Goal: Transaction & Acquisition: Purchase product/service

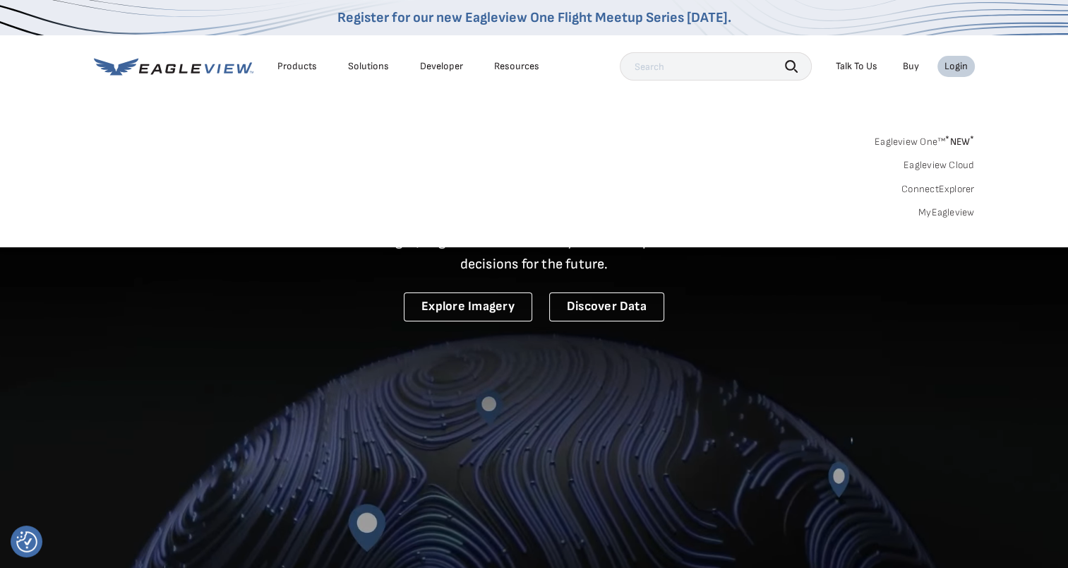
click at [954, 66] on div "Login" at bounding box center [956, 66] width 23 height 13
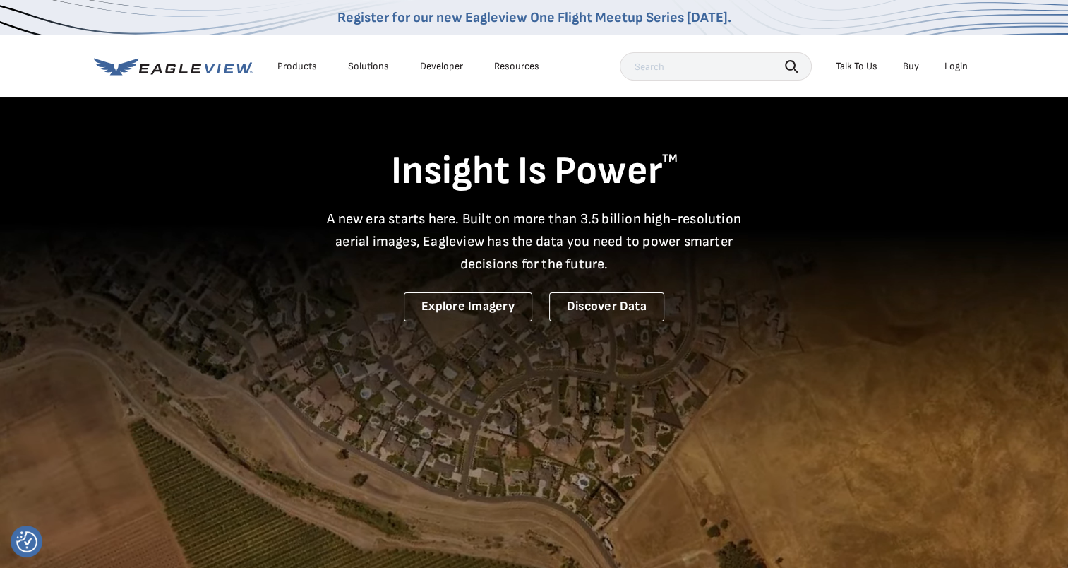
click at [954, 66] on div "Login" at bounding box center [956, 66] width 23 height 13
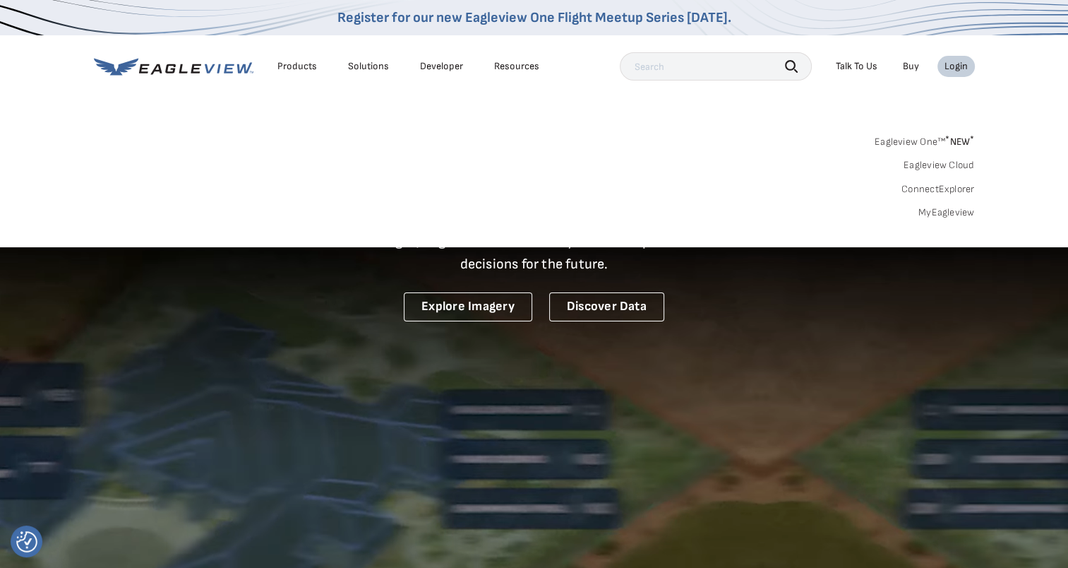
click at [939, 217] on link "MyEagleview" at bounding box center [947, 212] width 56 height 13
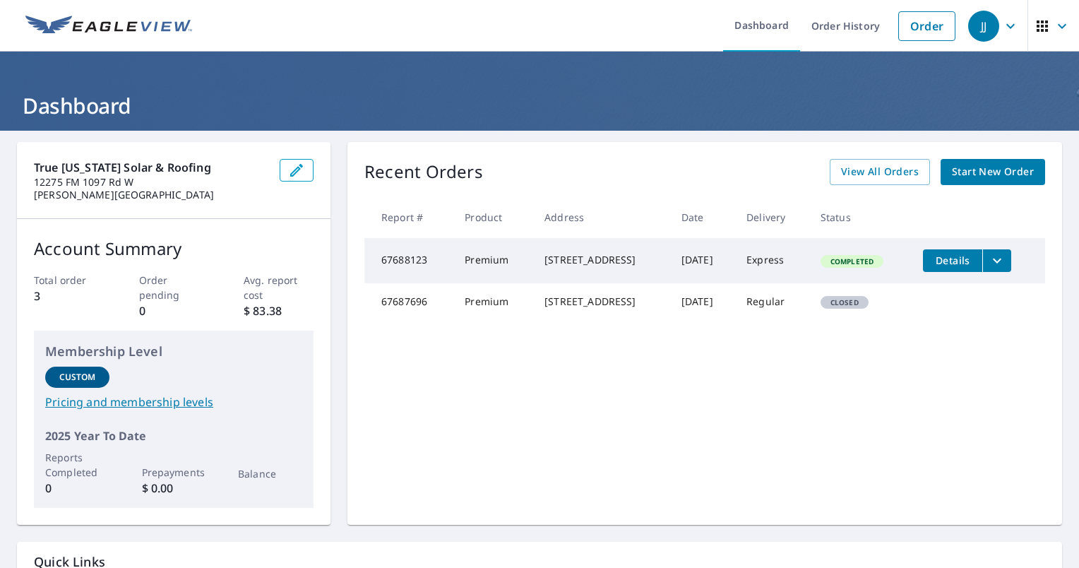
click at [957, 167] on span "Start New Order" at bounding box center [993, 172] width 82 height 18
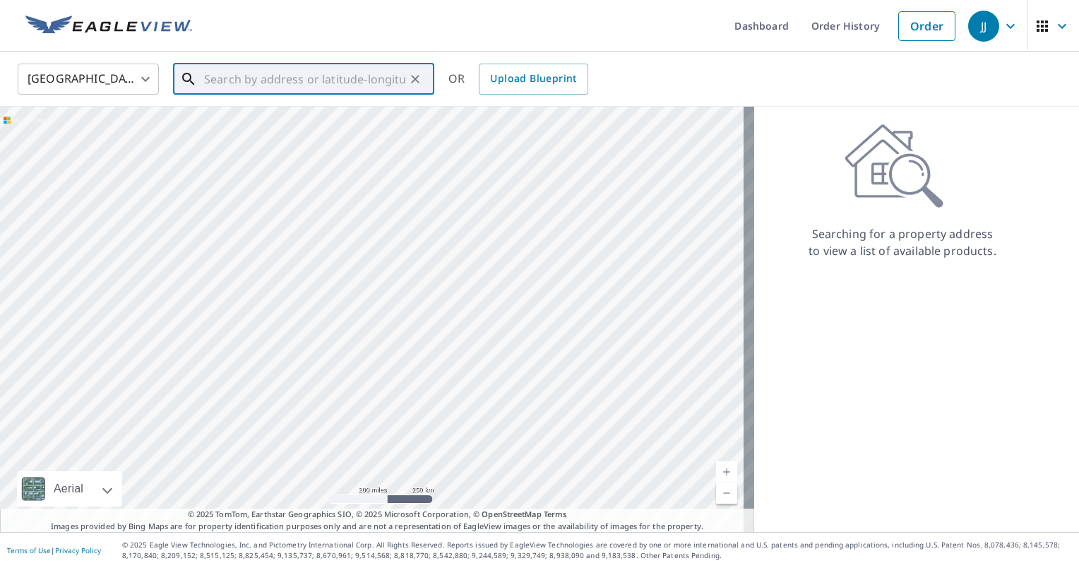
click at [268, 65] on input "text" at bounding box center [304, 79] width 201 height 40
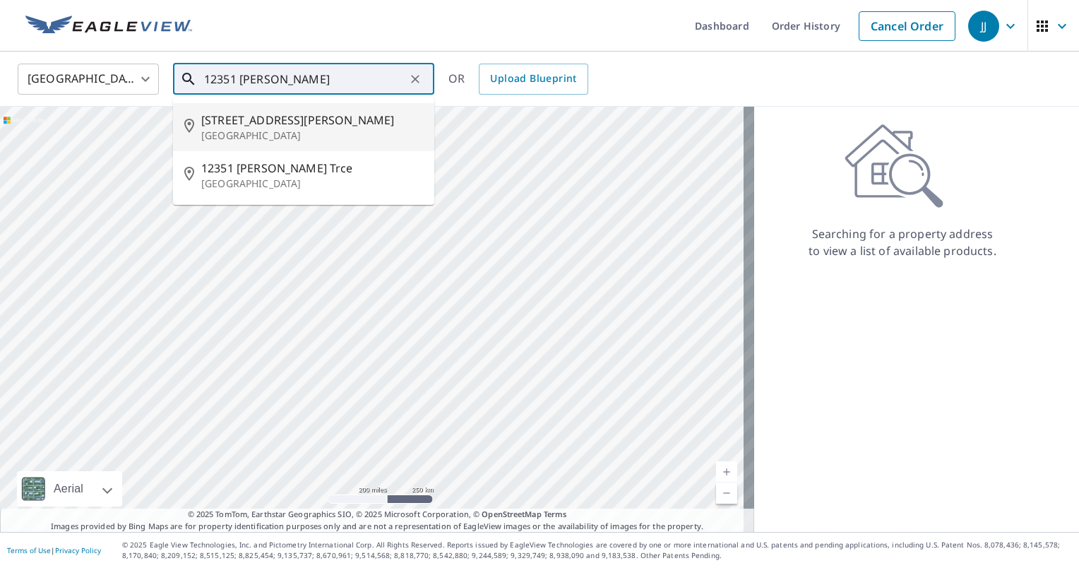
click at [240, 129] on p "[GEOGRAPHIC_DATA]" at bounding box center [312, 136] width 222 height 14
type input "[STREET_ADDRESS][PERSON_NAME]"
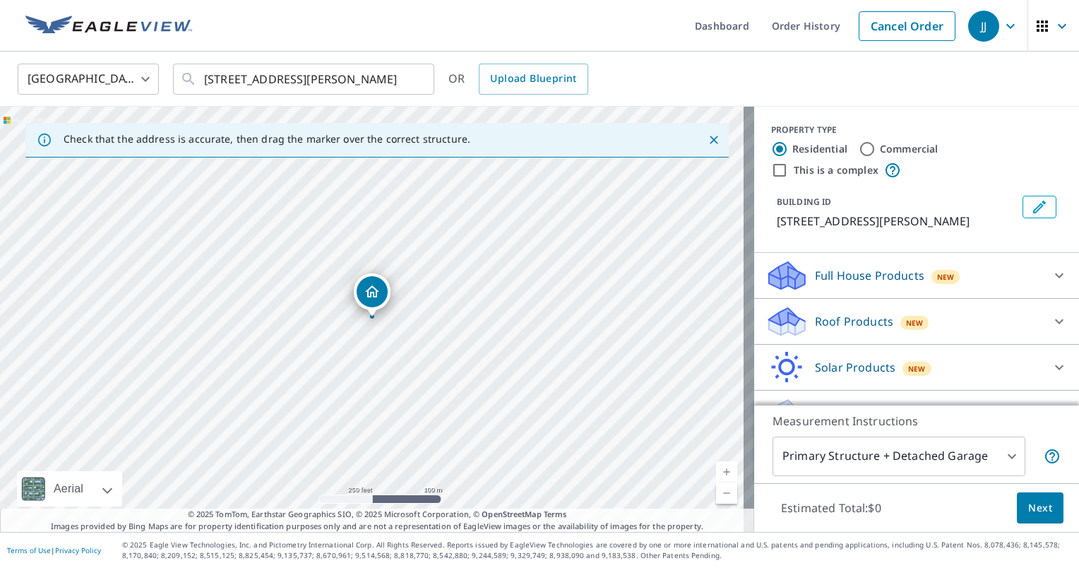
click at [1015, 313] on div "Roof Products New" at bounding box center [903, 321] width 277 height 33
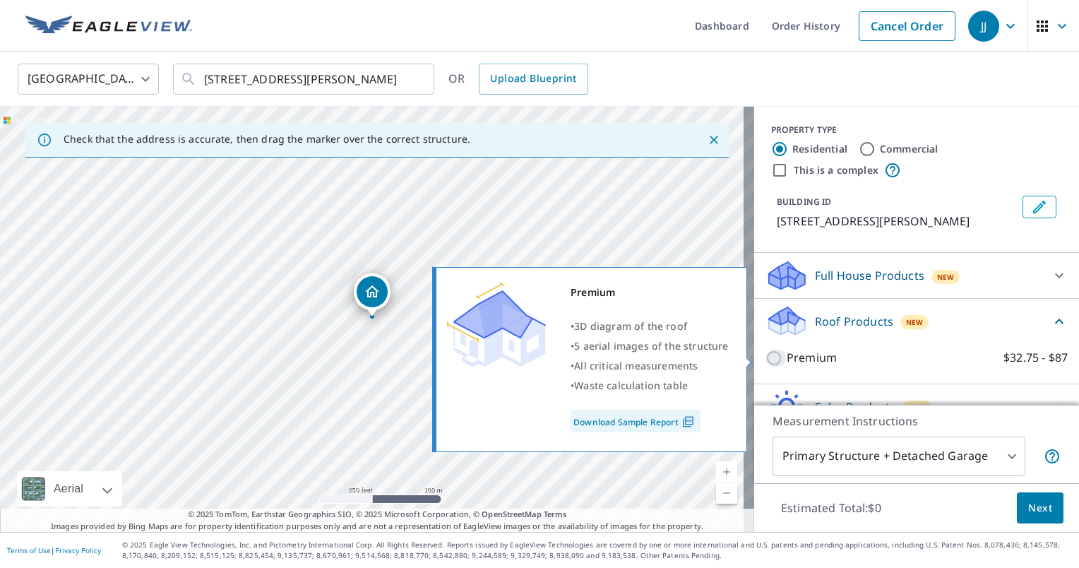
click at [765, 359] on input "Premium $32.75 - $87" at bounding box center [775, 358] width 21 height 17
checkbox input "true"
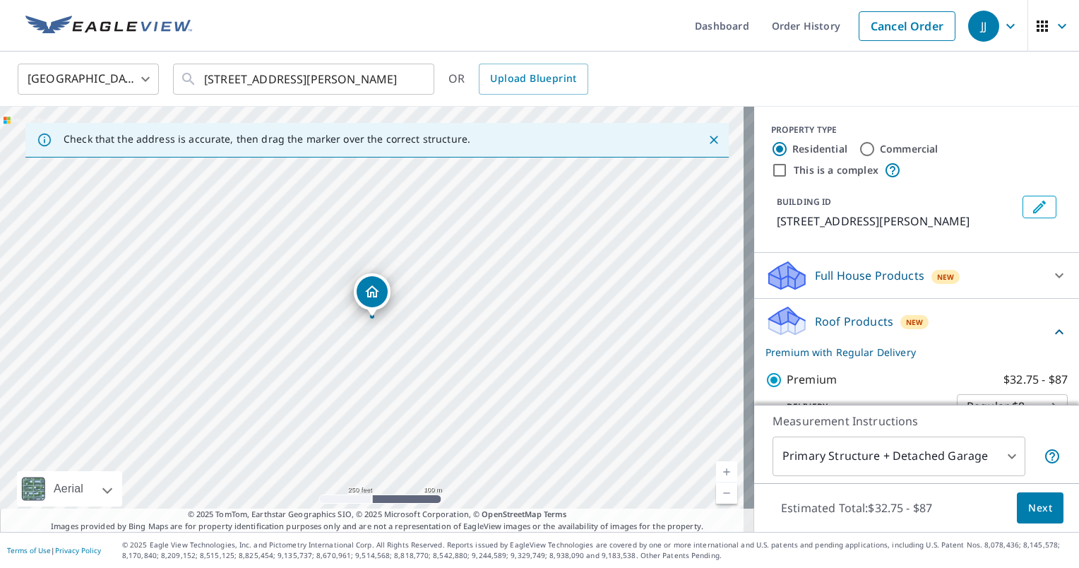
scroll to position [123, 0]
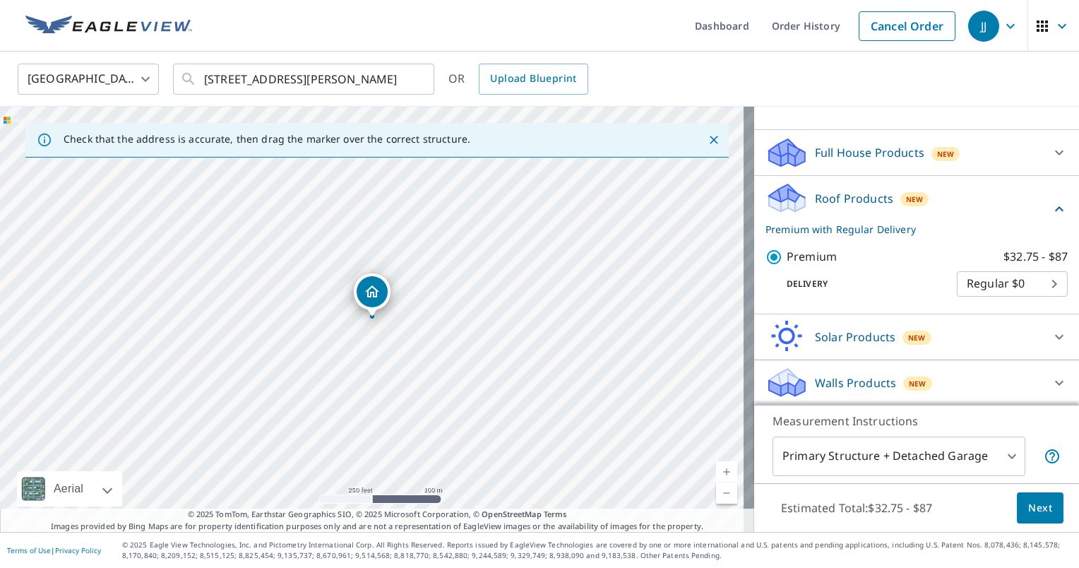
click at [1028, 502] on span "Next" at bounding box center [1040, 508] width 24 height 18
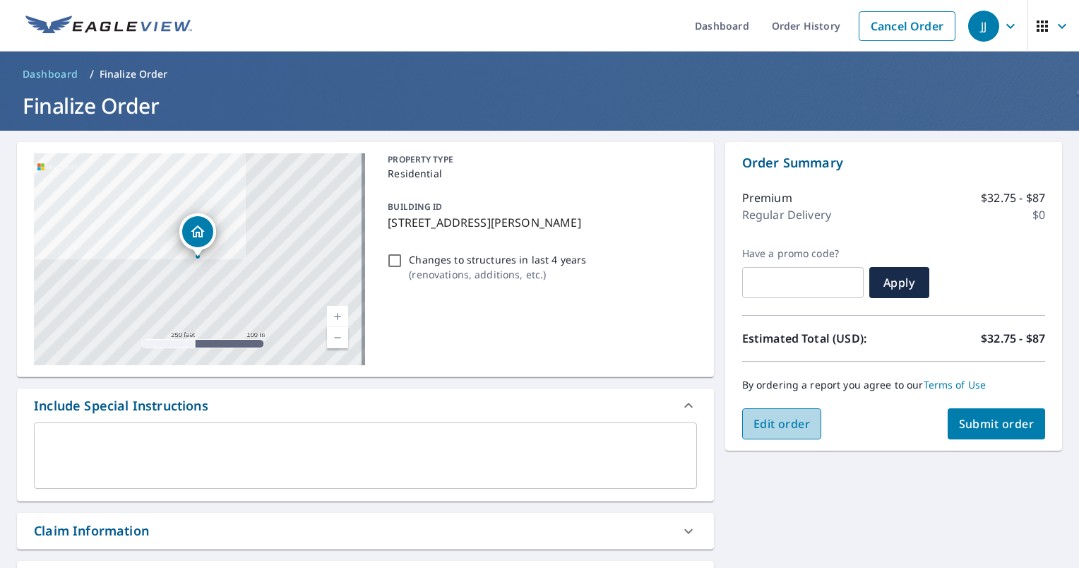
click at [790, 419] on span "Edit order" at bounding box center [781, 424] width 57 height 16
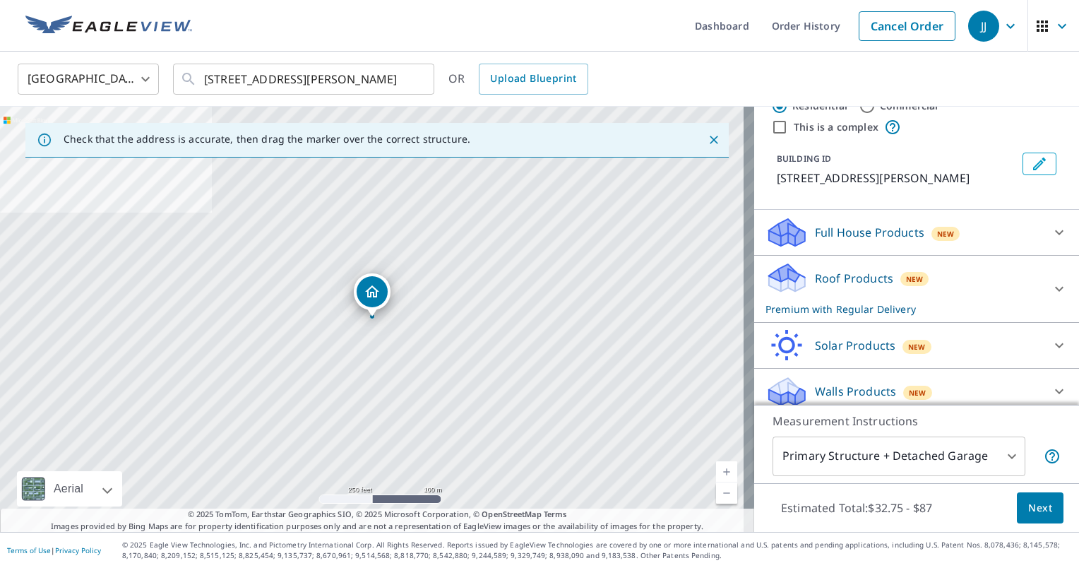
scroll to position [52, 0]
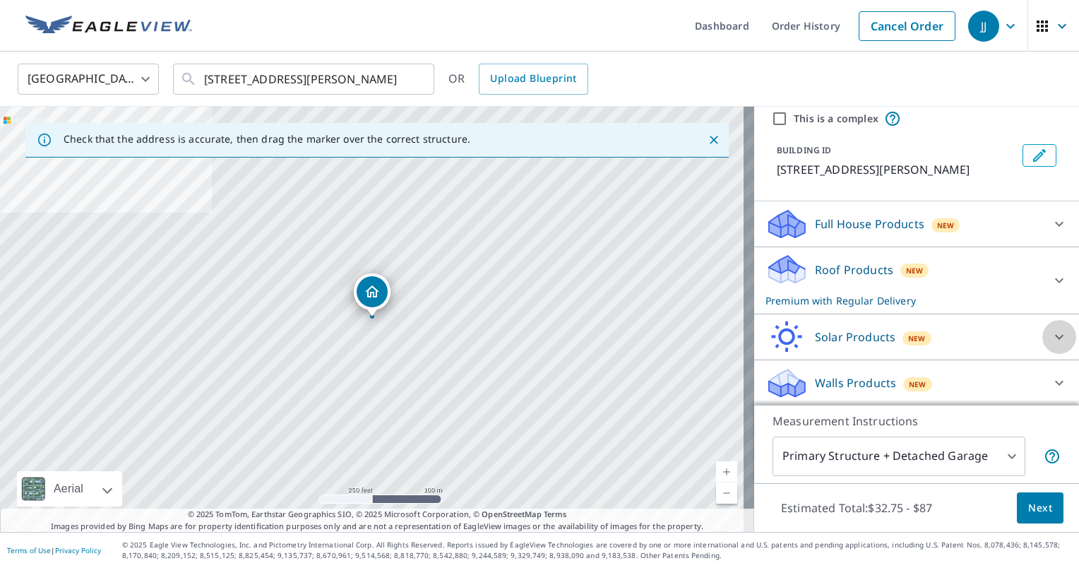
click at [1051, 332] on icon at bounding box center [1059, 336] width 17 height 17
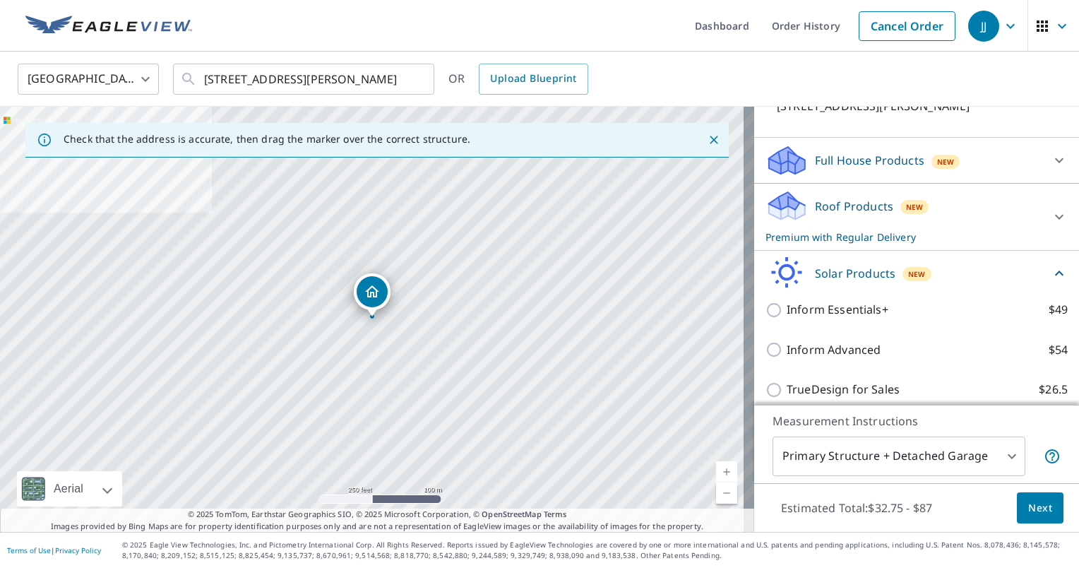
scroll to position [103, 0]
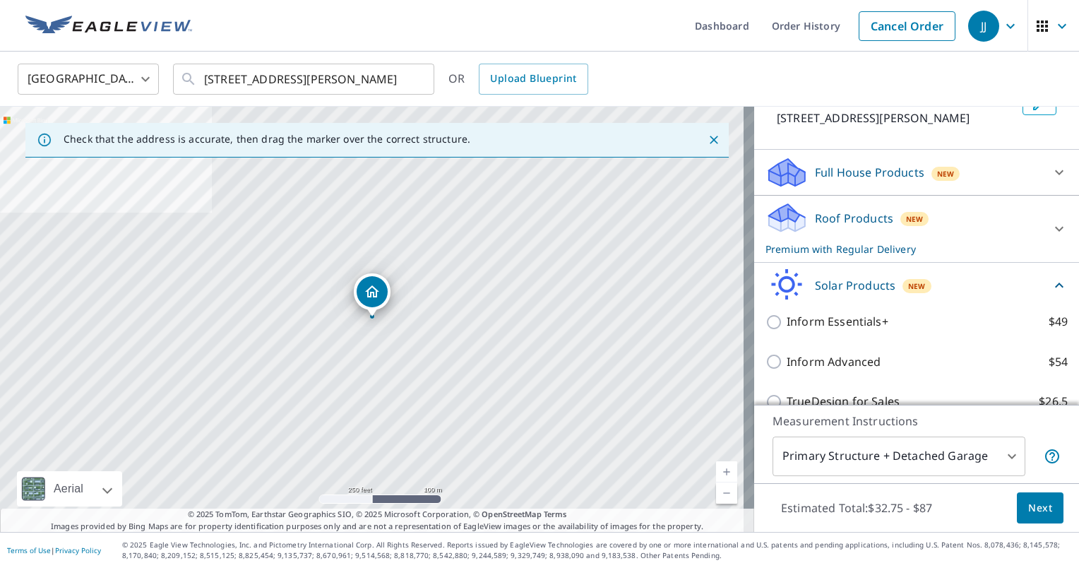
click at [1042, 232] on div at bounding box center [1059, 229] width 34 height 34
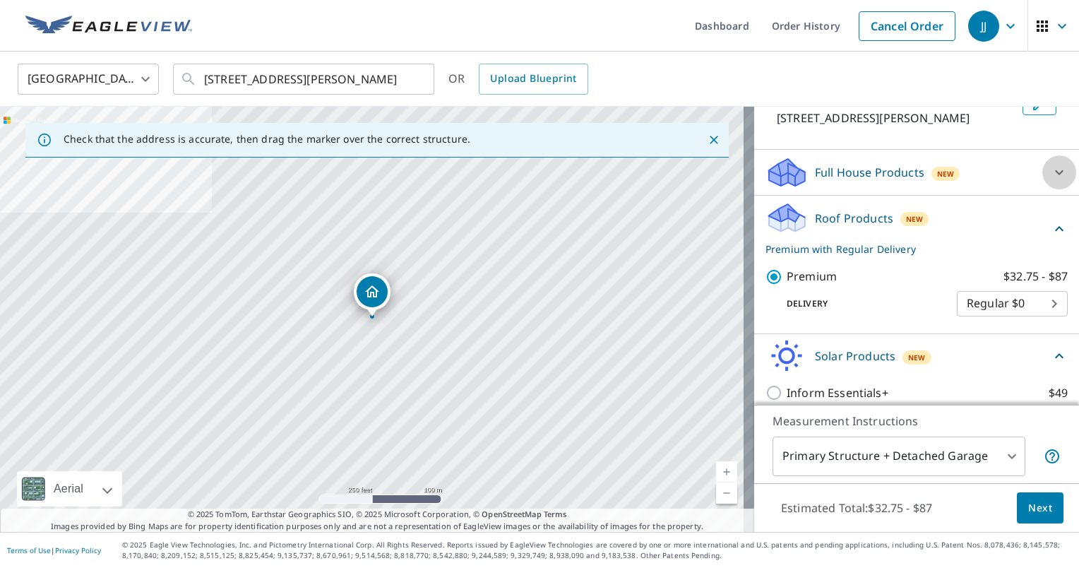
click at [1051, 177] on icon at bounding box center [1059, 172] width 17 height 17
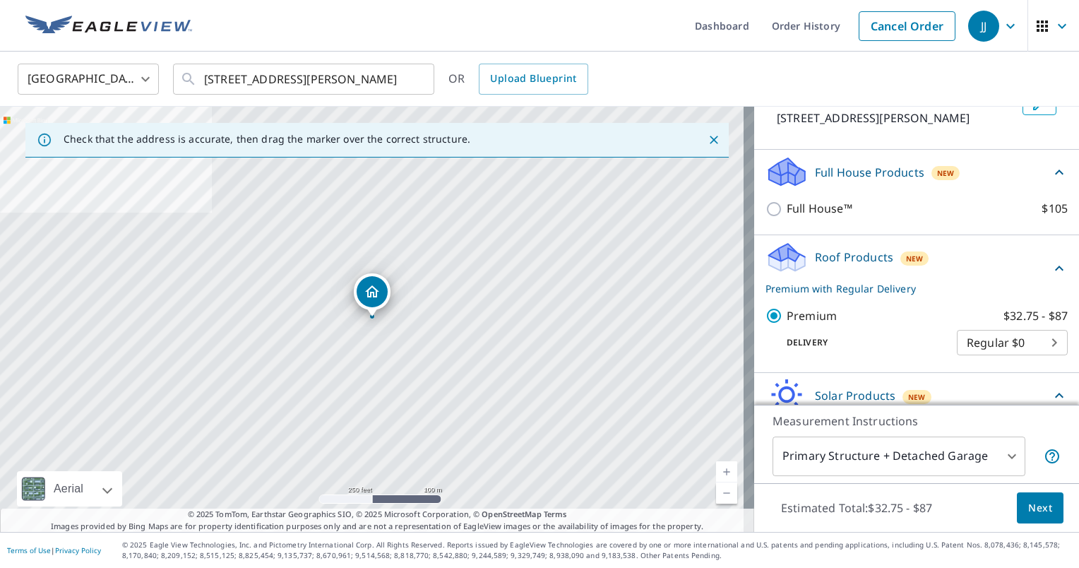
click at [1051, 177] on icon at bounding box center [1059, 172] width 17 height 17
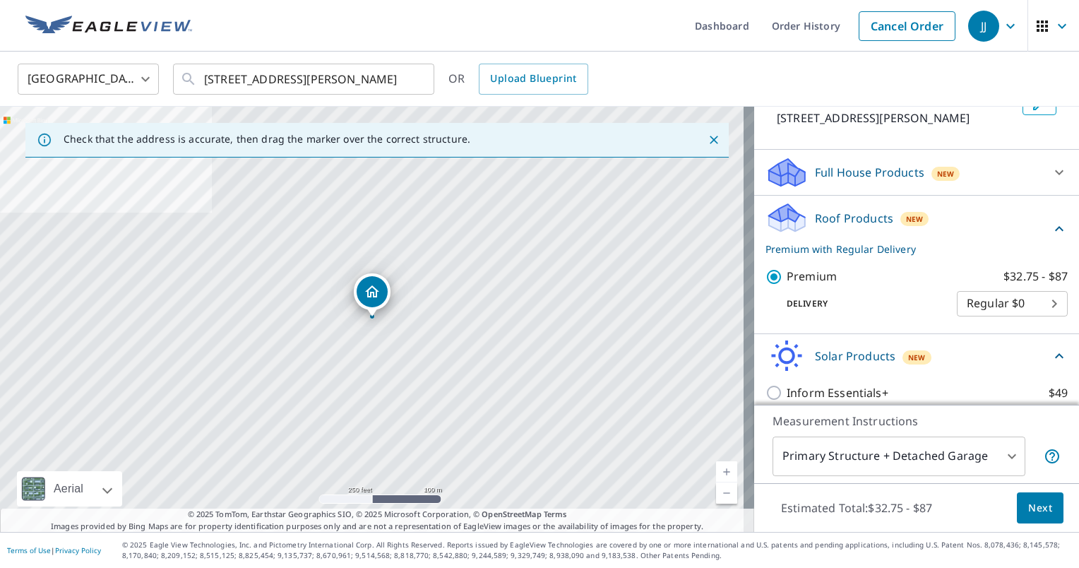
click at [1028, 510] on span "Next" at bounding box center [1040, 508] width 24 height 18
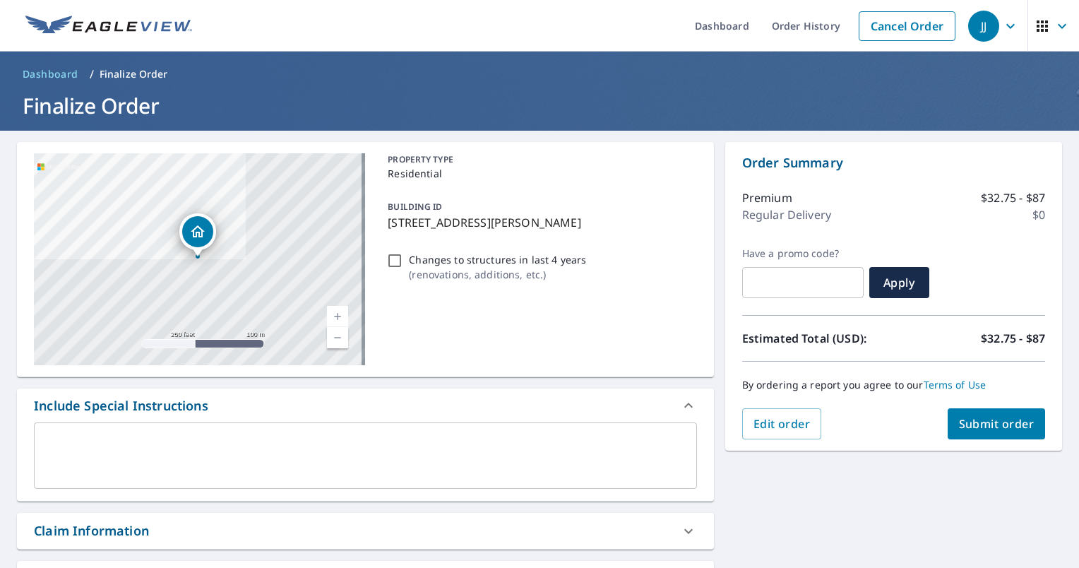
click at [970, 418] on span "Submit order" at bounding box center [997, 424] width 76 height 16
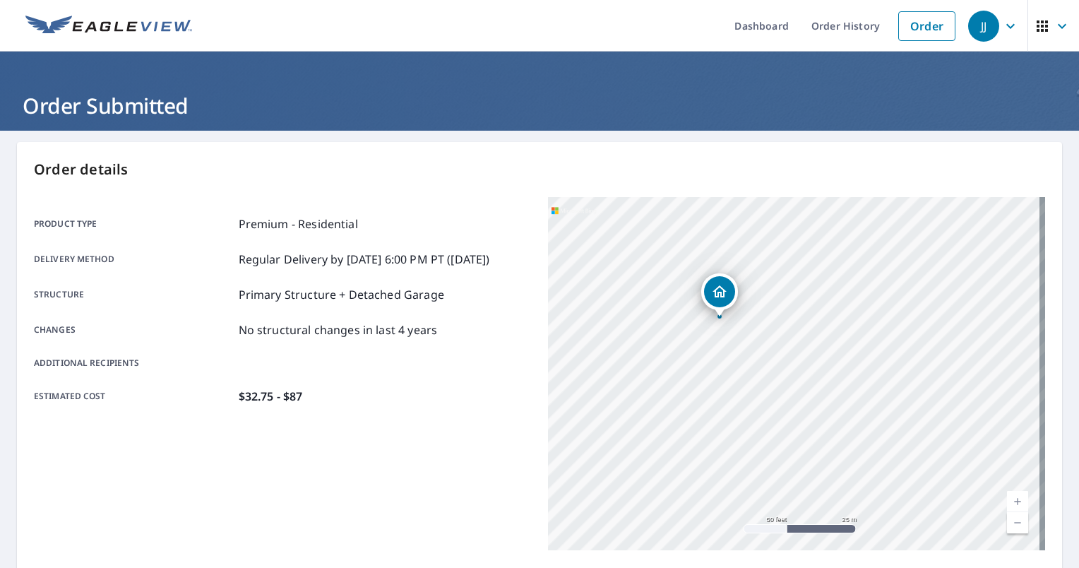
drag, startPoint x: 847, startPoint y: 421, endPoint x: 949, endPoint y: 508, distance: 133.7
click at [949, 508] on div "[STREET_ADDRESS][PERSON_NAME]" at bounding box center [796, 373] width 497 height 353
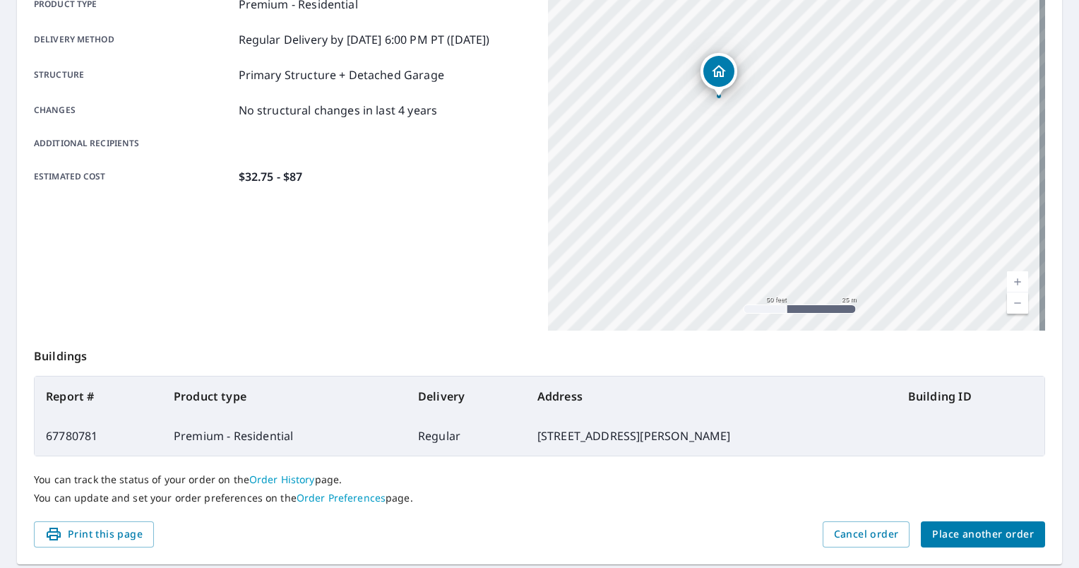
scroll to position [263, 0]
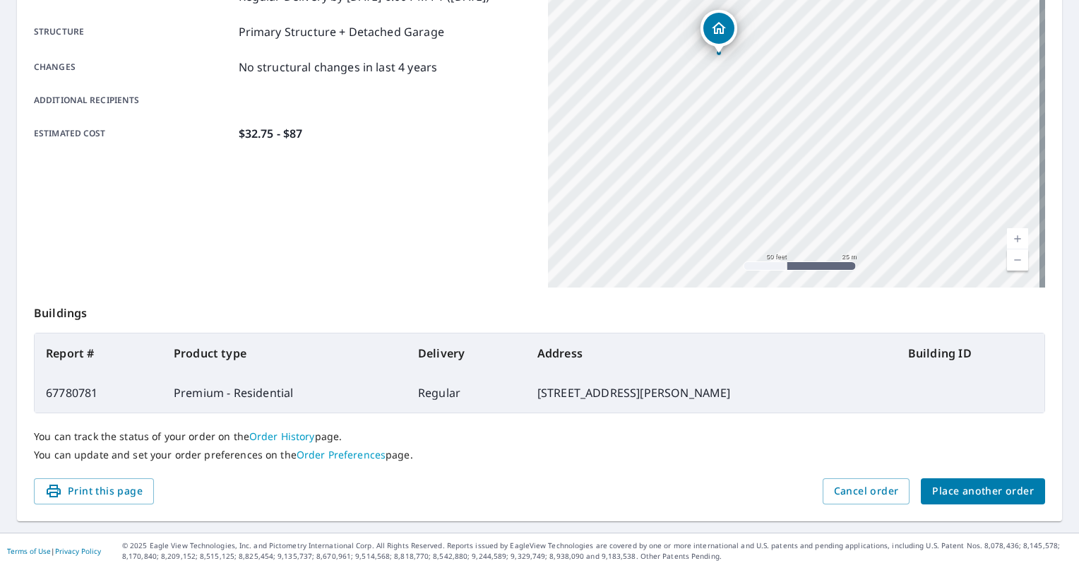
click at [476, 507] on div "Order details Product type Premium - Residential Delivery method Regular Delive…" at bounding box center [539, 200] width 1045 height 642
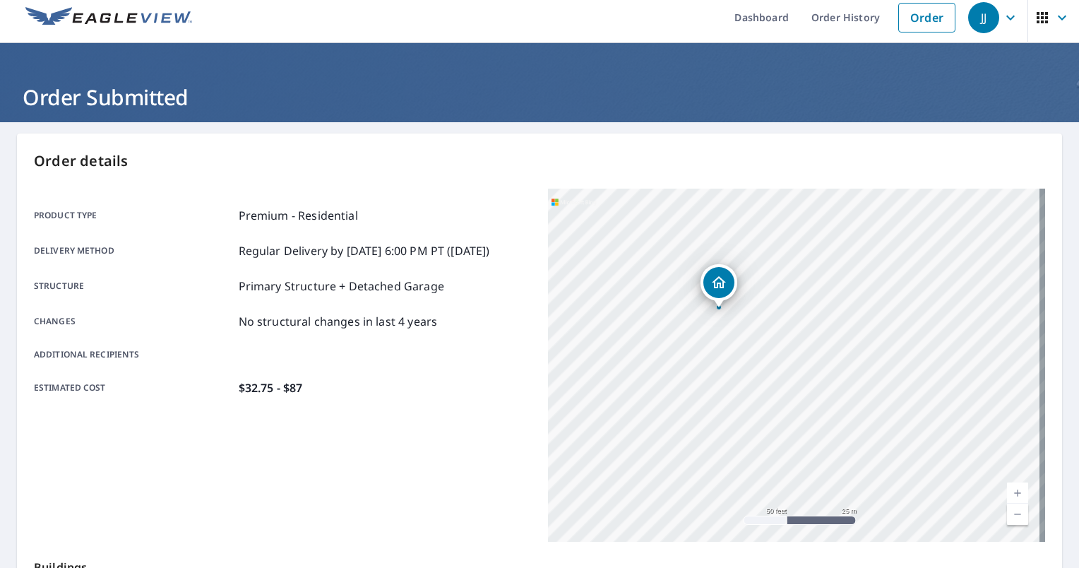
scroll to position [0, 0]
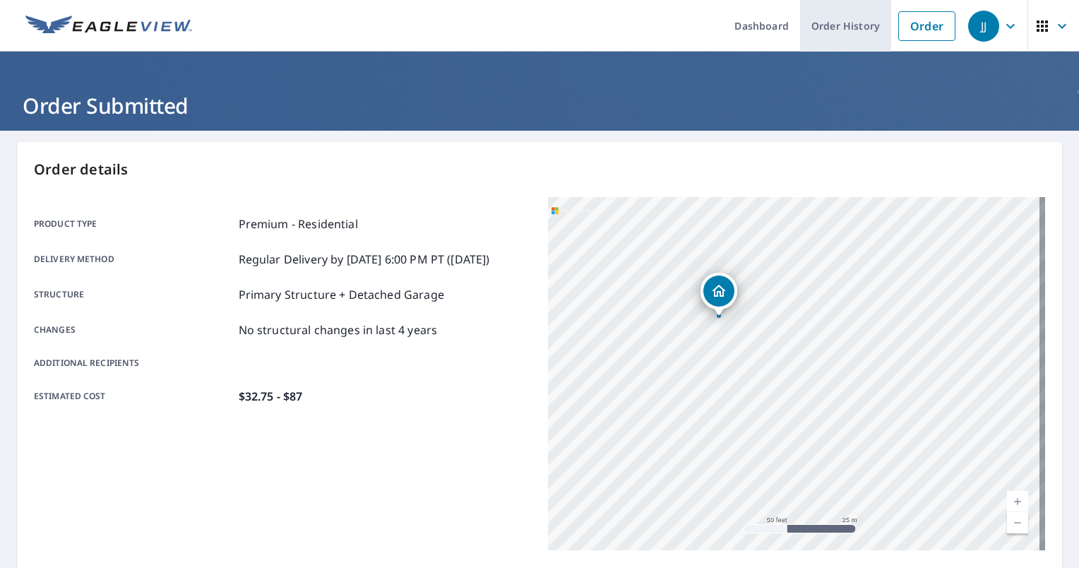
click at [800, 28] on link "Order History" at bounding box center [845, 26] width 91 height 52
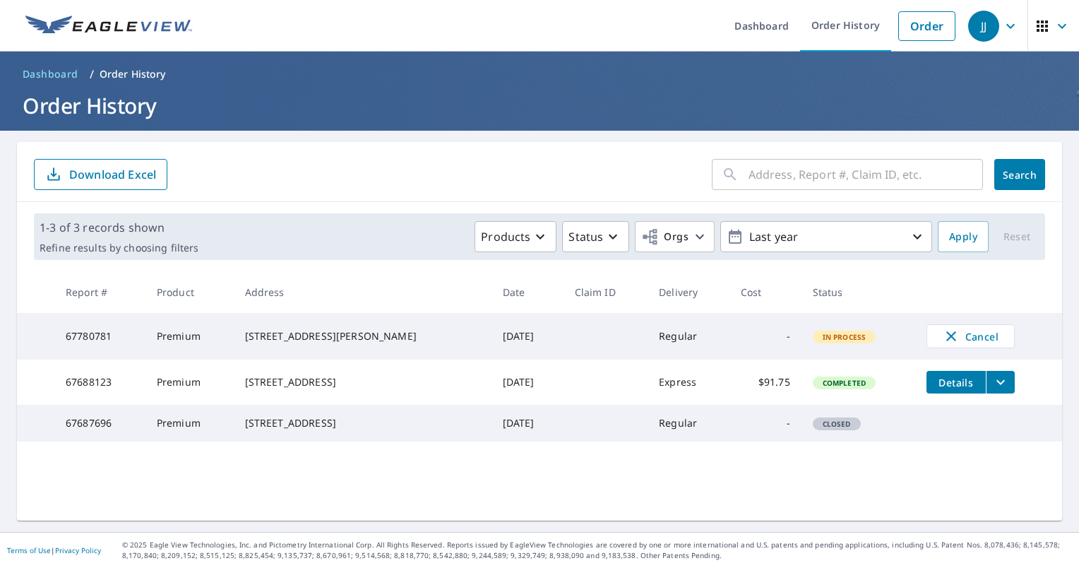
click at [741, 441] on td "-" at bounding box center [765, 423] width 72 height 37
click at [748, 337] on td "-" at bounding box center [765, 336] width 72 height 47
